Goal: Check status

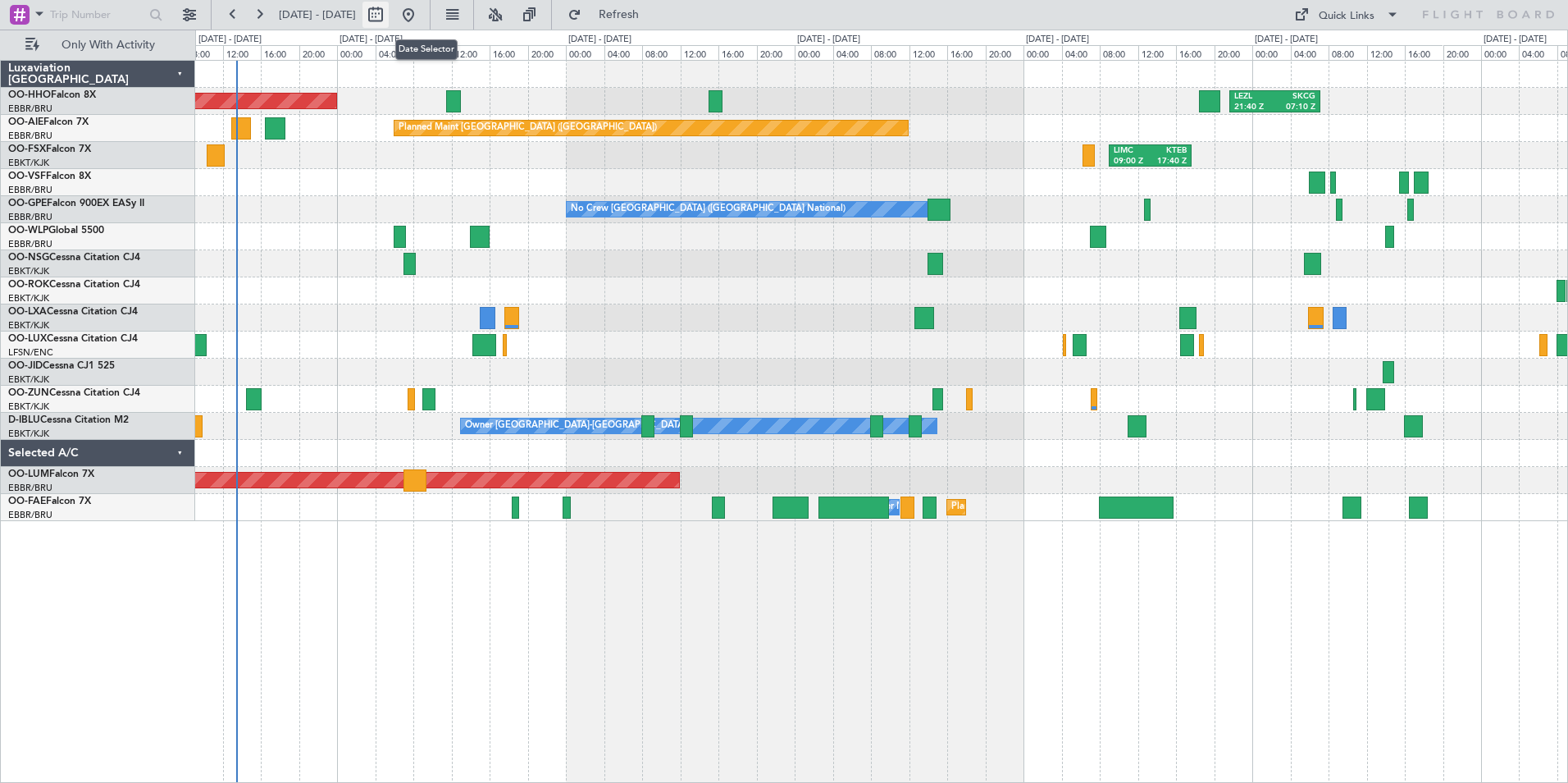
click at [389, 11] on button at bounding box center [375, 15] width 27 height 27
select select "10"
select select "2025"
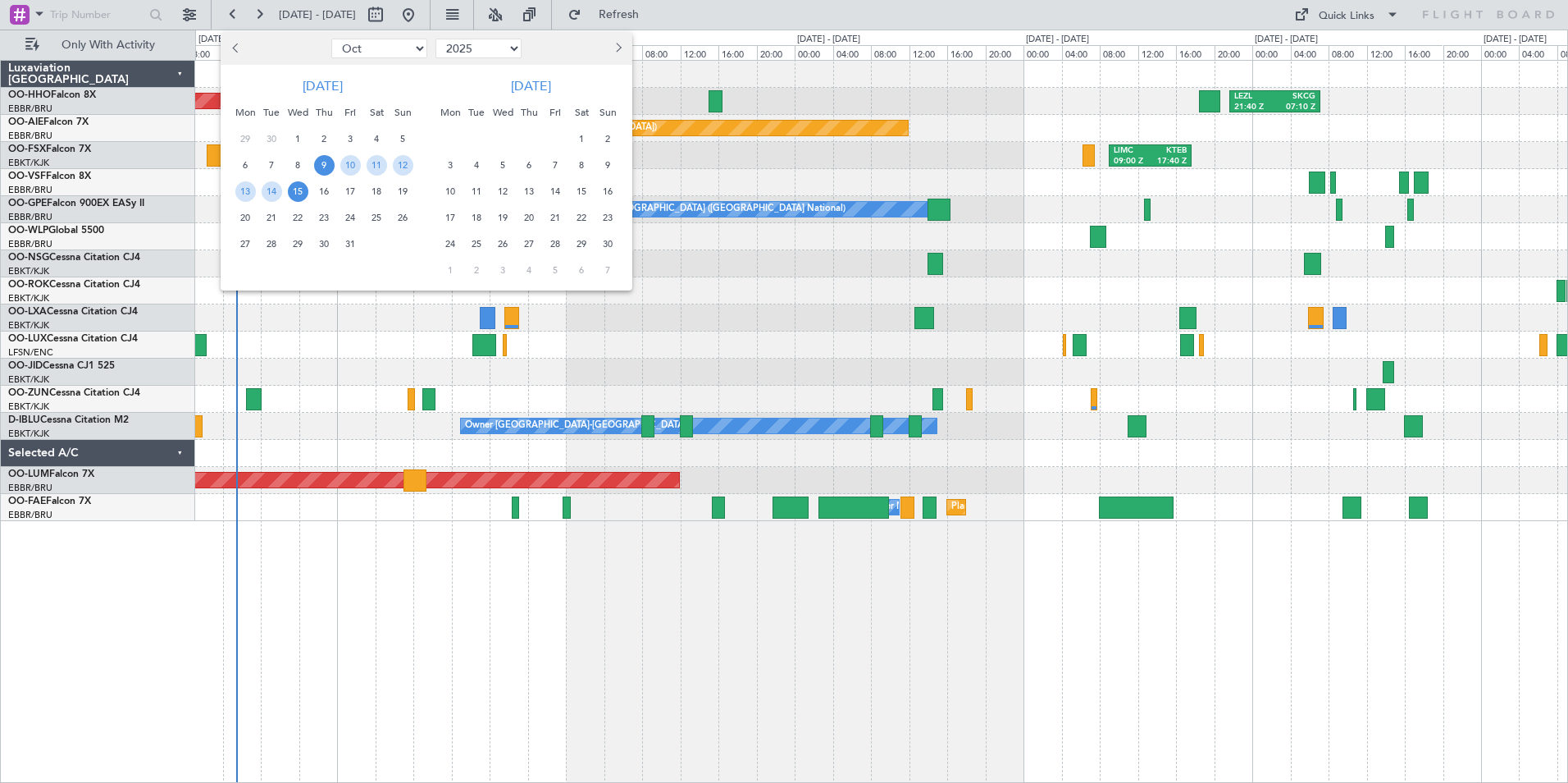
click at [322, 166] on span "9" at bounding box center [324, 165] width 20 height 20
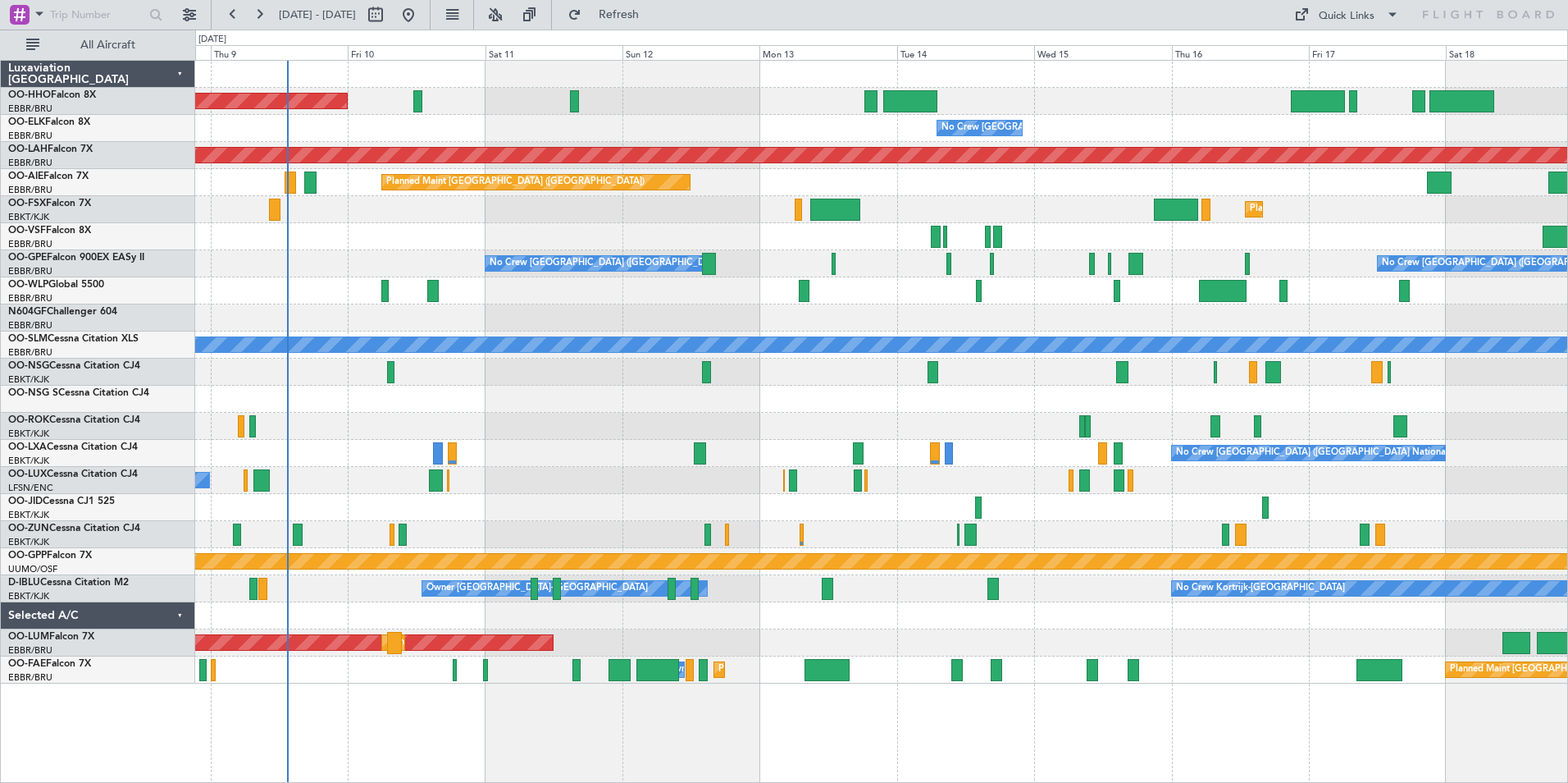
click at [730, 397] on div at bounding box center [881, 399] width 1372 height 28
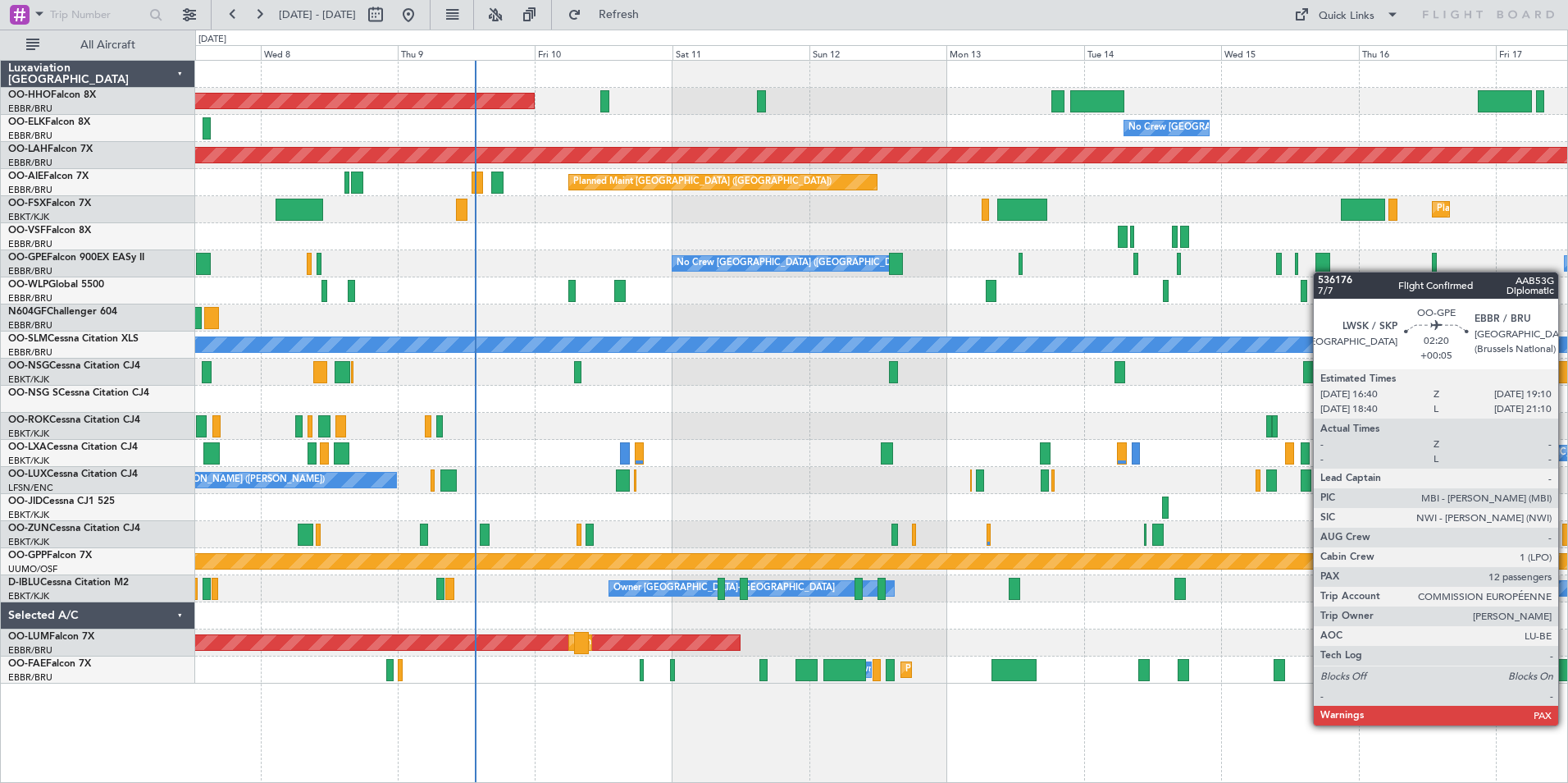
click at [1324, 271] on div "Planned Maint Geneva (Cointrin) No Crew [GEOGRAPHIC_DATA] (Brussels National) P…" at bounding box center [881, 371] width 1372 height 623
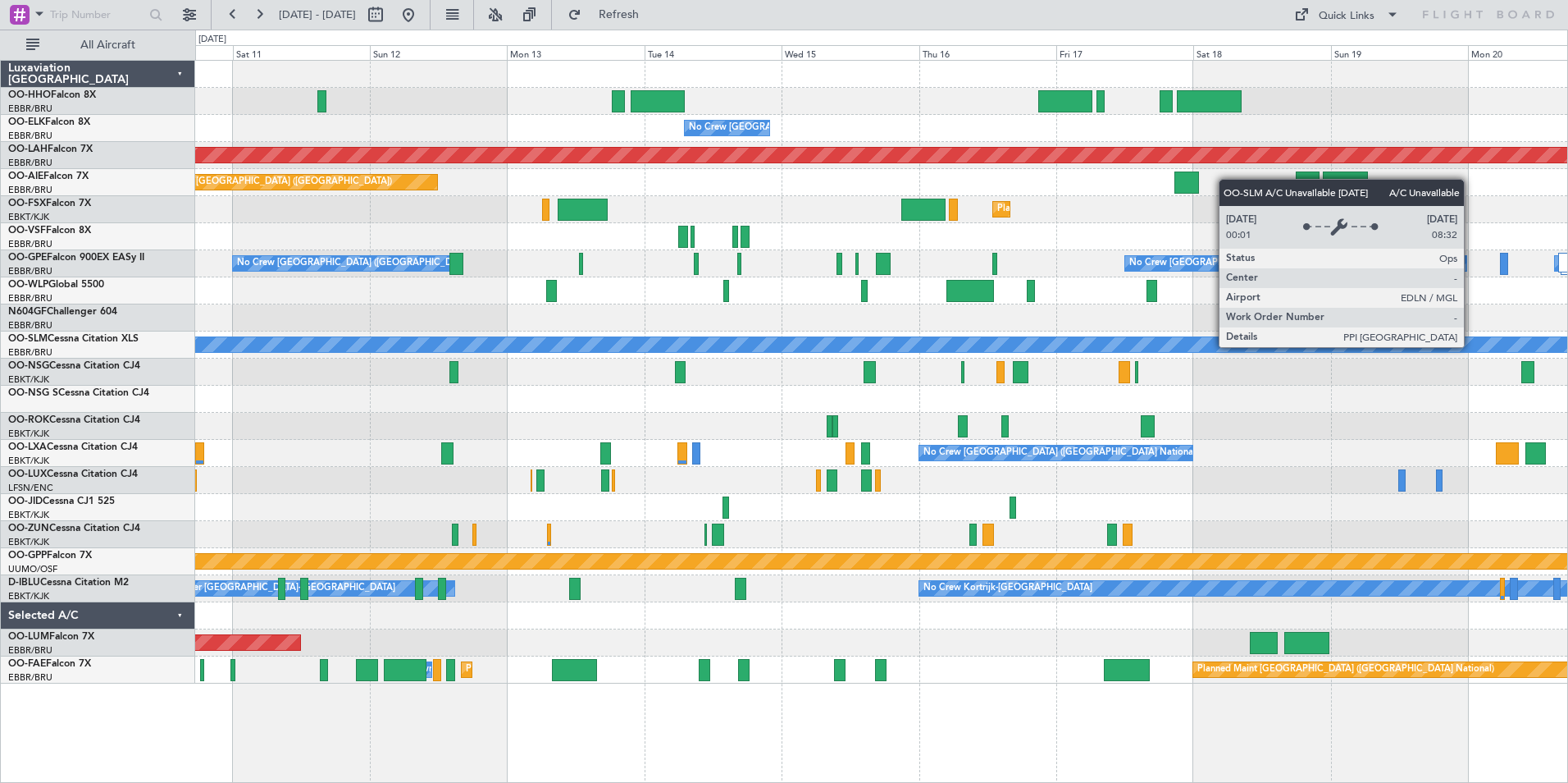
click at [992, 350] on div "A/C Unavailable [GEOGRAPHIC_DATA]" at bounding box center [881, 345] width 4114 height 15
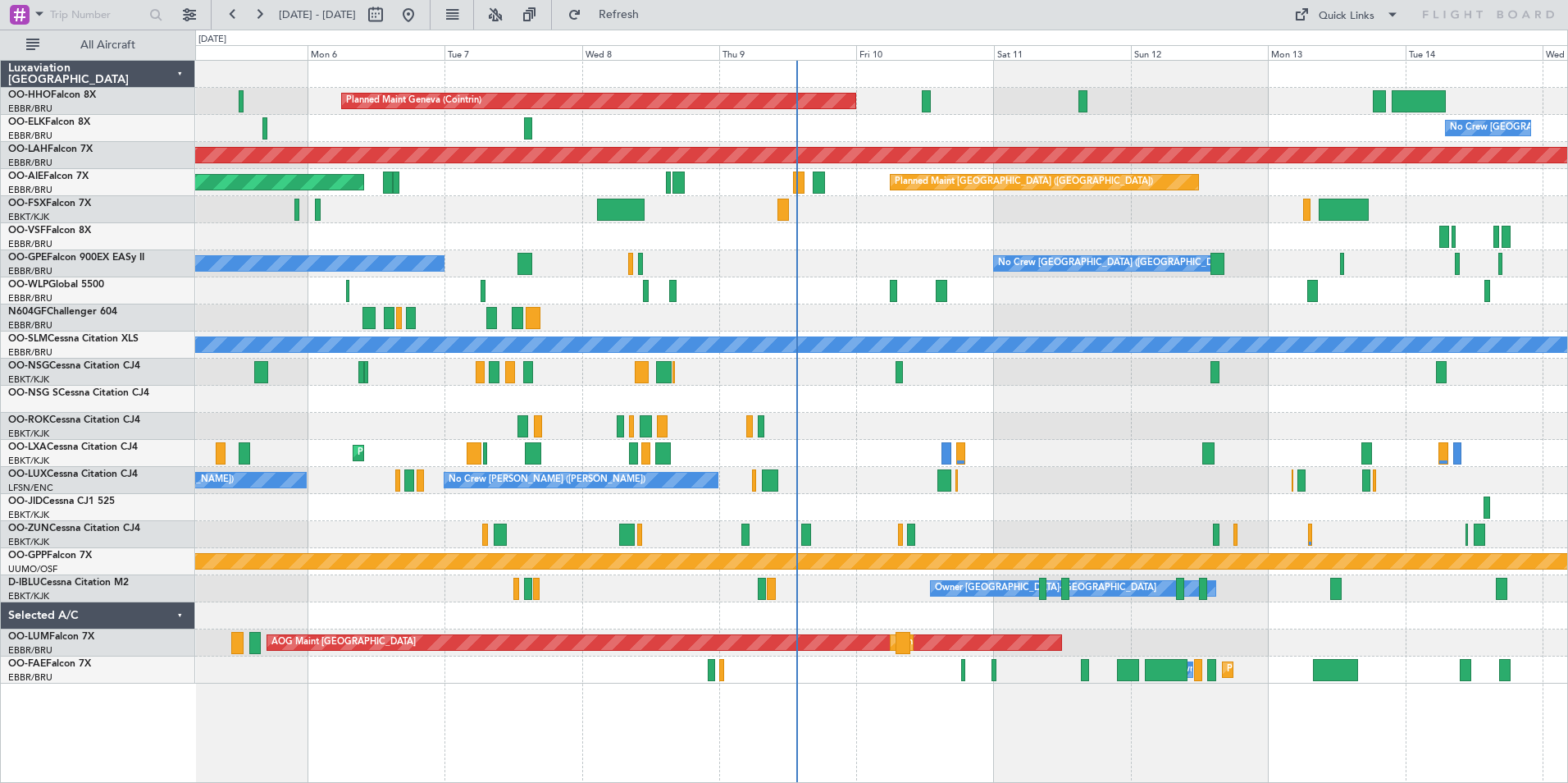
click at [1274, 304] on div "Planned Maint Geneva (Cointrin) No Crew [GEOGRAPHIC_DATA] (Brussels National) P…" at bounding box center [881, 371] width 1372 height 623
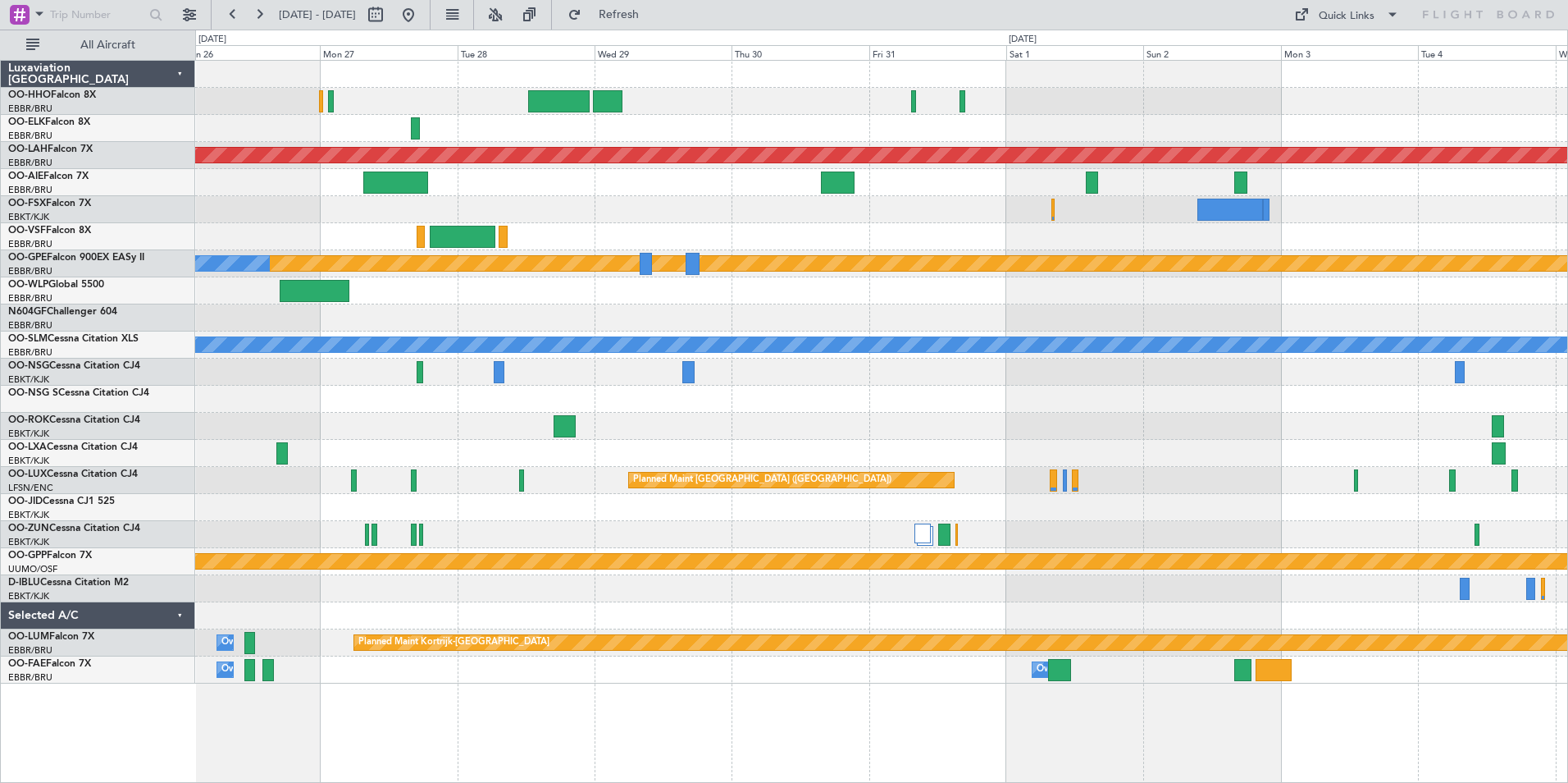
click at [345, 416] on div "Planned Maint [PERSON_NAME]-[GEOGRAPHIC_DATA][PERSON_NAME] ([GEOGRAPHIC_DATA][P…" at bounding box center [881, 371] width 1372 height 623
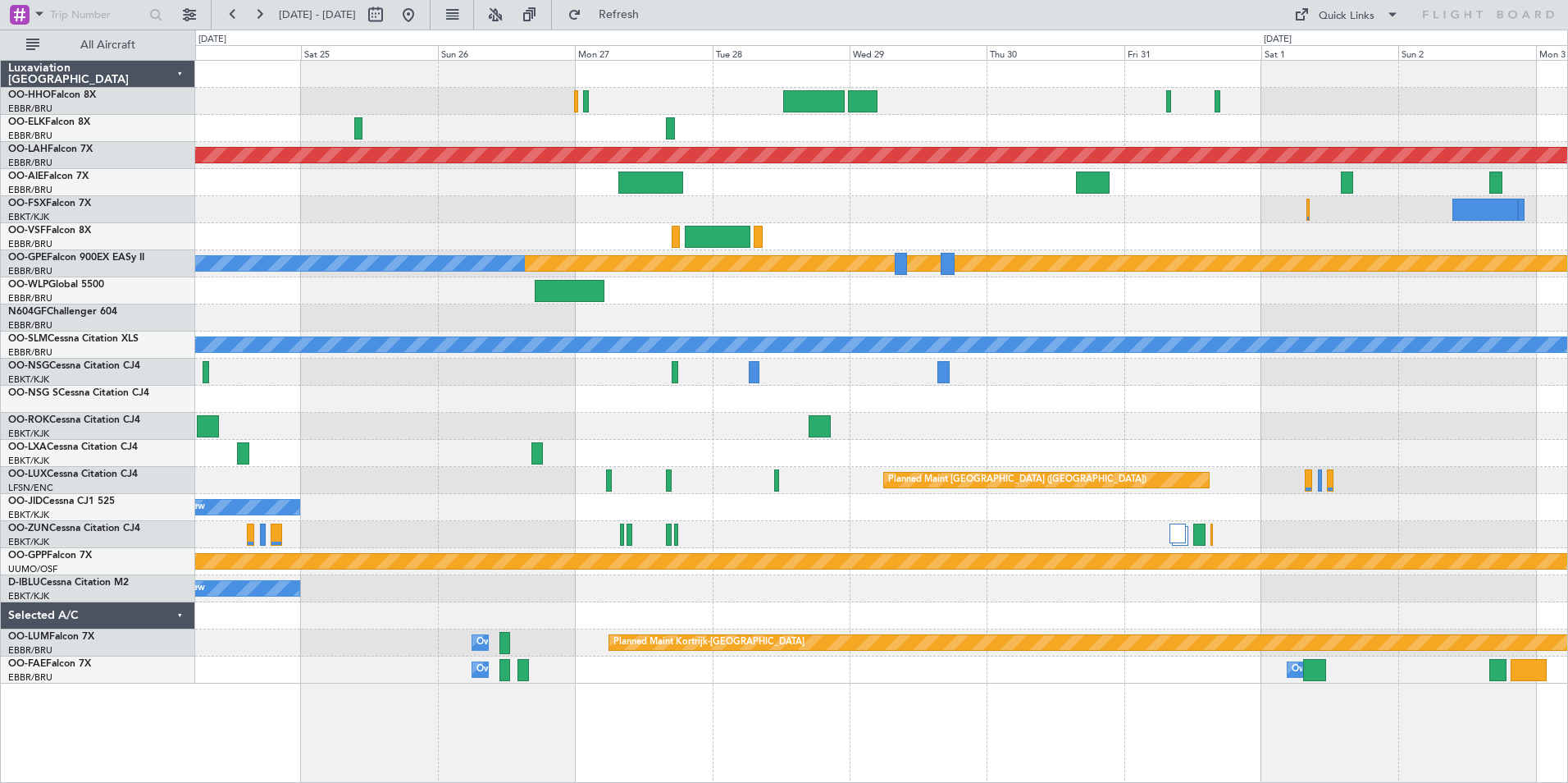
click at [819, 319] on div "Planned Maint [PERSON_NAME]-[GEOGRAPHIC_DATA][PERSON_NAME] ([GEOGRAPHIC_DATA][P…" at bounding box center [881, 371] width 1372 height 623
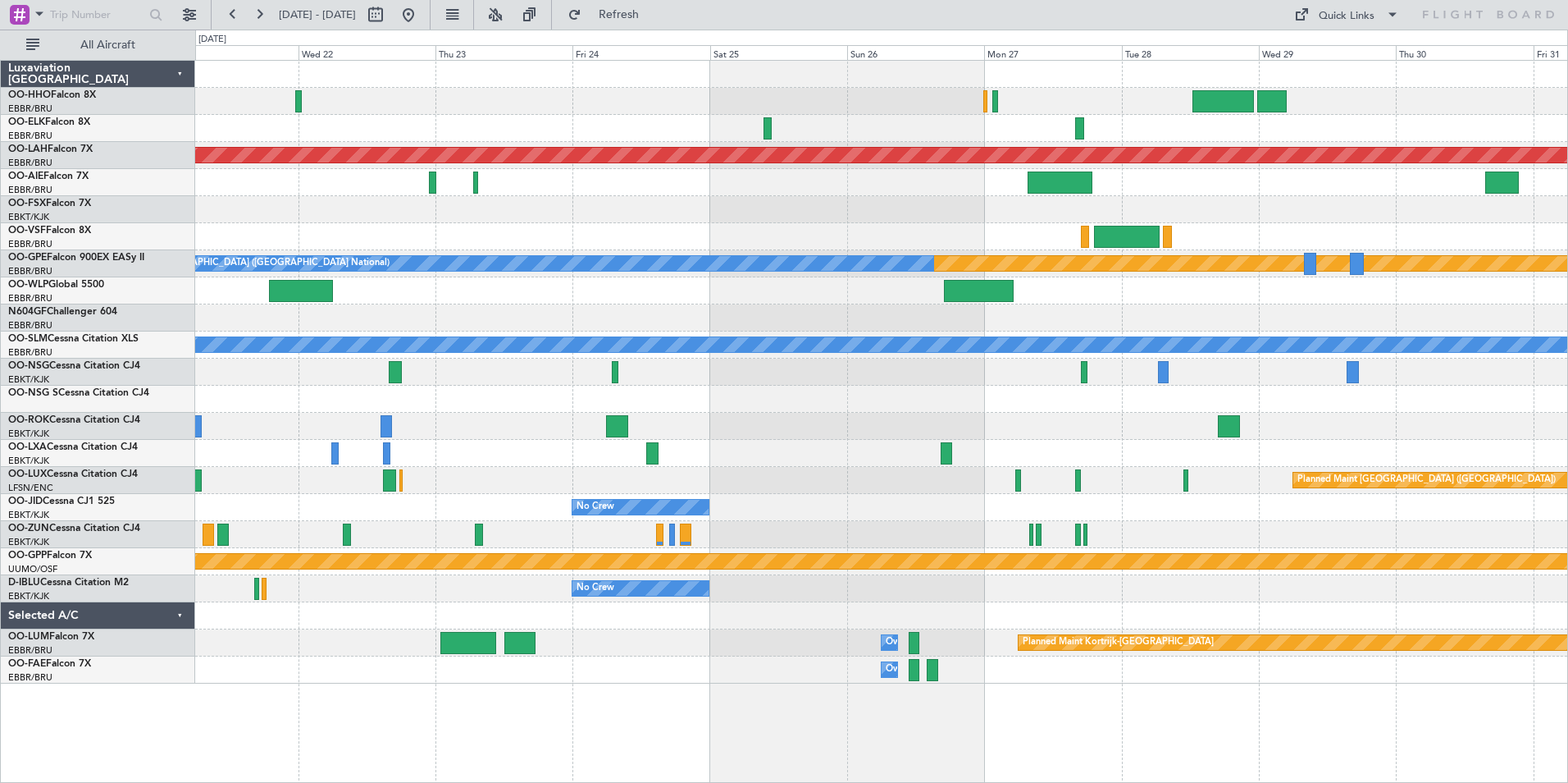
click at [956, 341] on div "Planned Maint [PERSON_NAME]-[GEOGRAPHIC_DATA][PERSON_NAME] ([GEOGRAPHIC_DATA][P…" at bounding box center [881, 371] width 1372 height 623
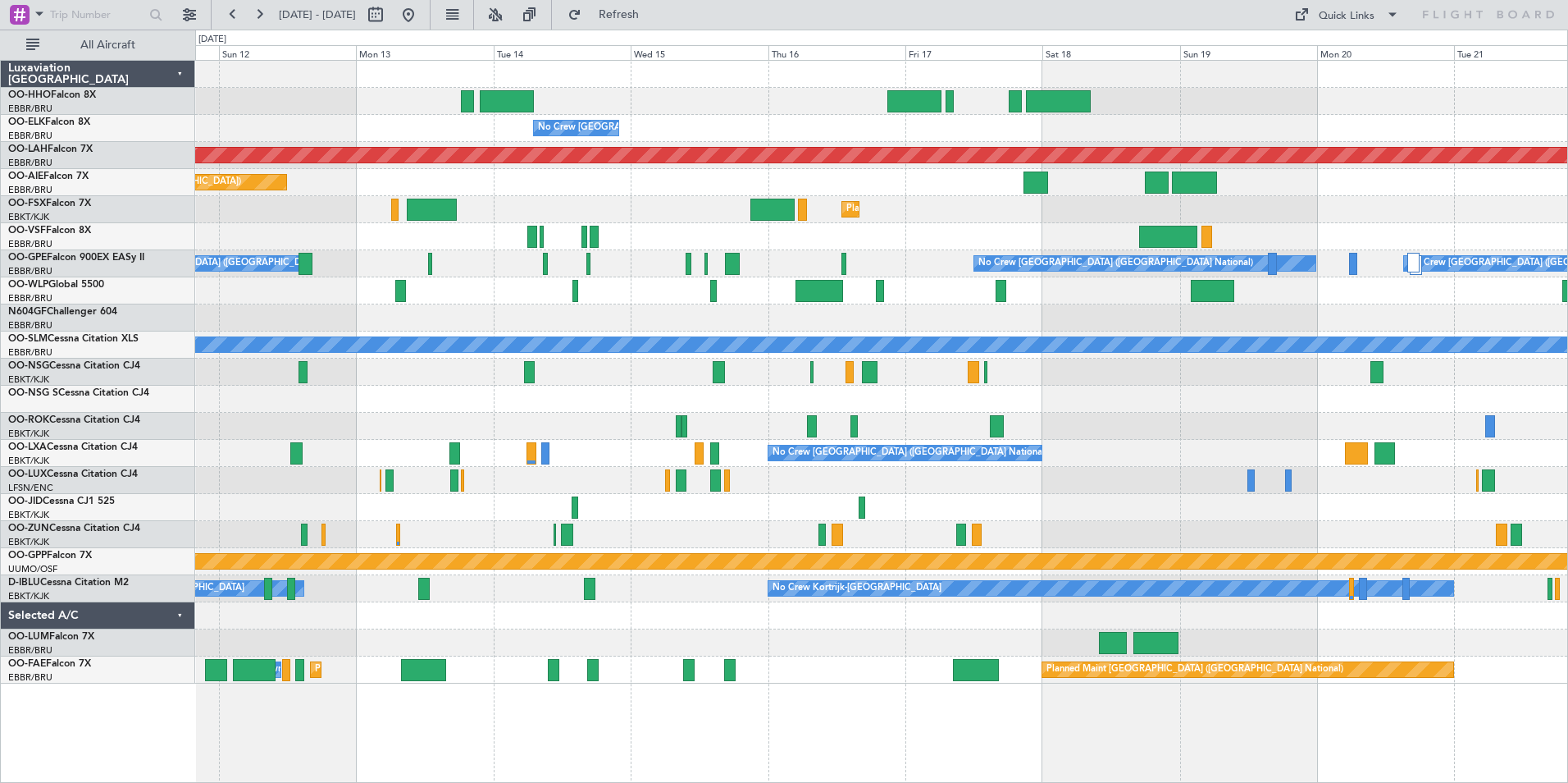
click at [941, 307] on div "Planned Maint Geneva (Cointrin) No Crew [GEOGRAPHIC_DATA] (Brussels National) P…" at bounding box center [881, 371] width 1372 height 623
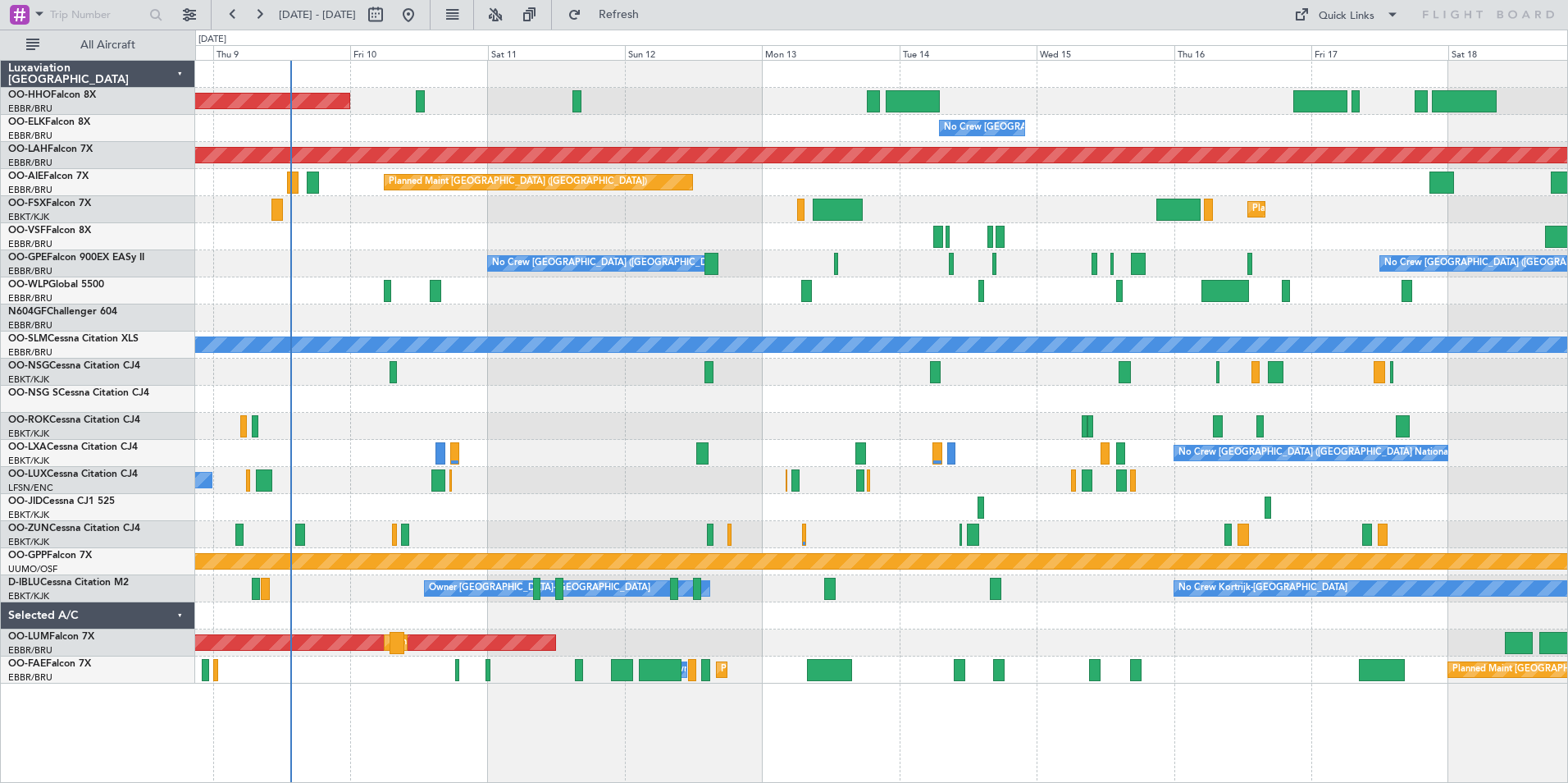
click at [957, 307] on div at bounding box center [881, 318] width 1372 height 28
